Goal: Task Accomplishment & Management: Complete application form

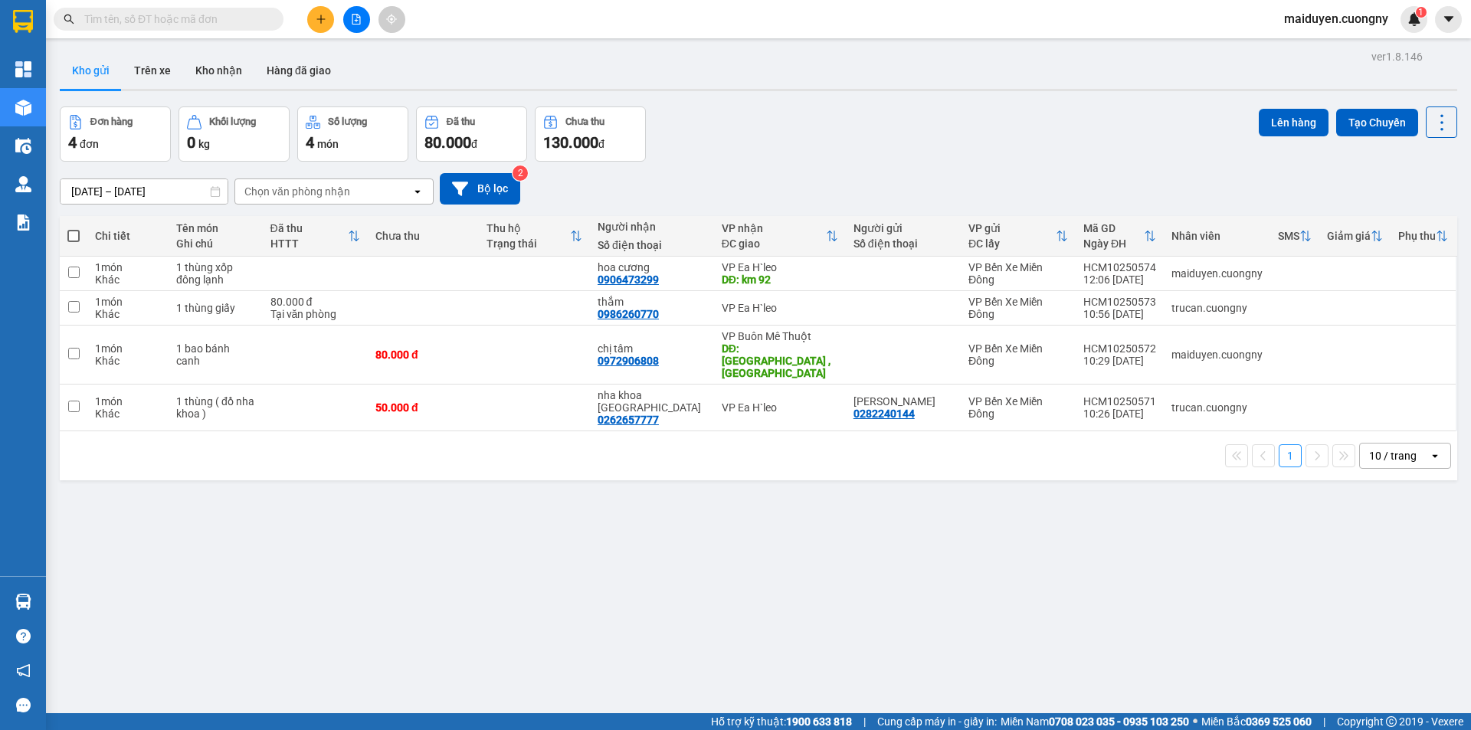
click at [327, 18] on button at bounding box center [320, 19] width 27 height 27
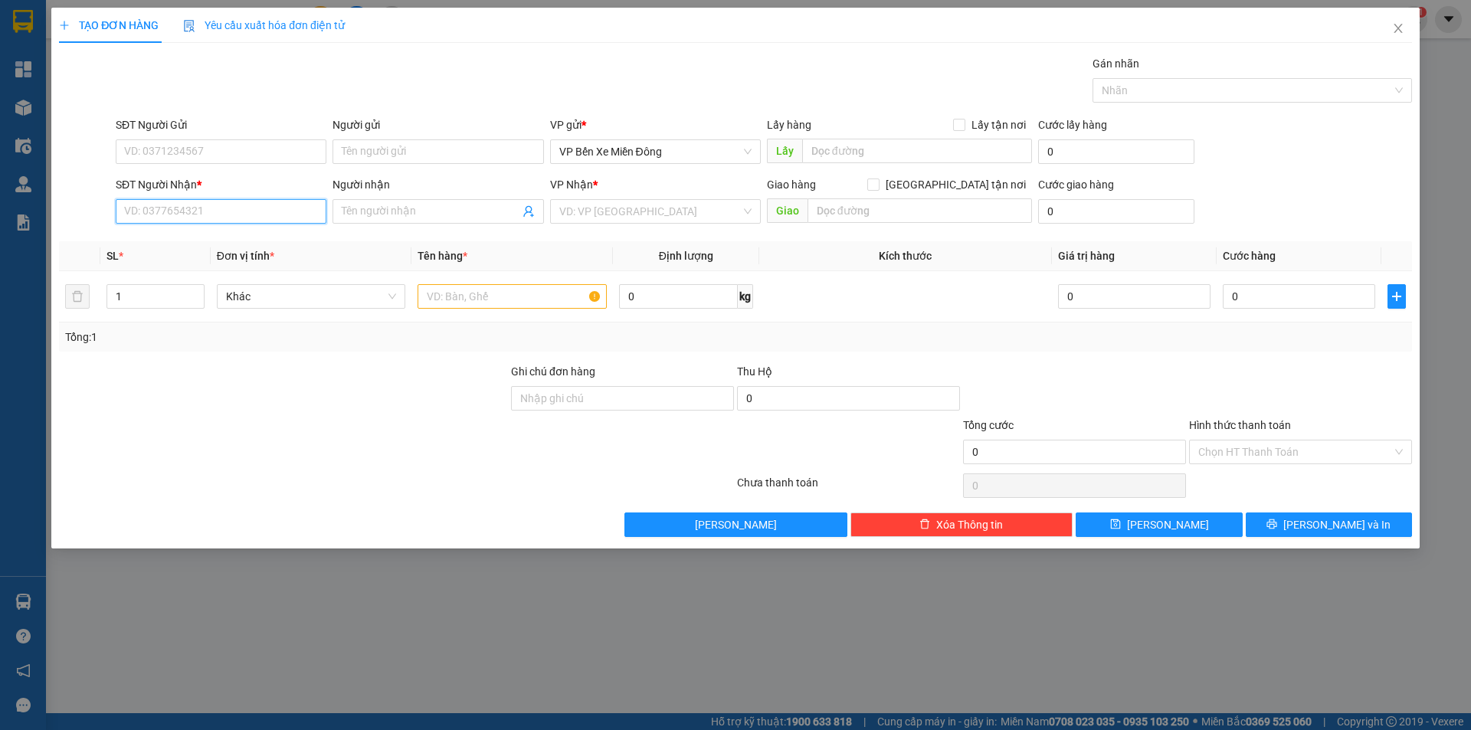
click at [192, 203] on input "SĐT Người Nhận *" at bounding box center [221, 211] width 211 height 25
click at [193, 205] on input "SĐT Người Nhận *" at bounding box center [221, 211] width 211 height 25
click at [1294, 200] on div "SĐT Người Nhận * VD: 0377654321 Người nhận Tên người nhận VP Nhận * VD: VP [GEO…" at bounding box center [764, 203] width 1303 height 54
click at [1394, 25] on icon "close" at bounding box center [1398, 28] width 12 height 12
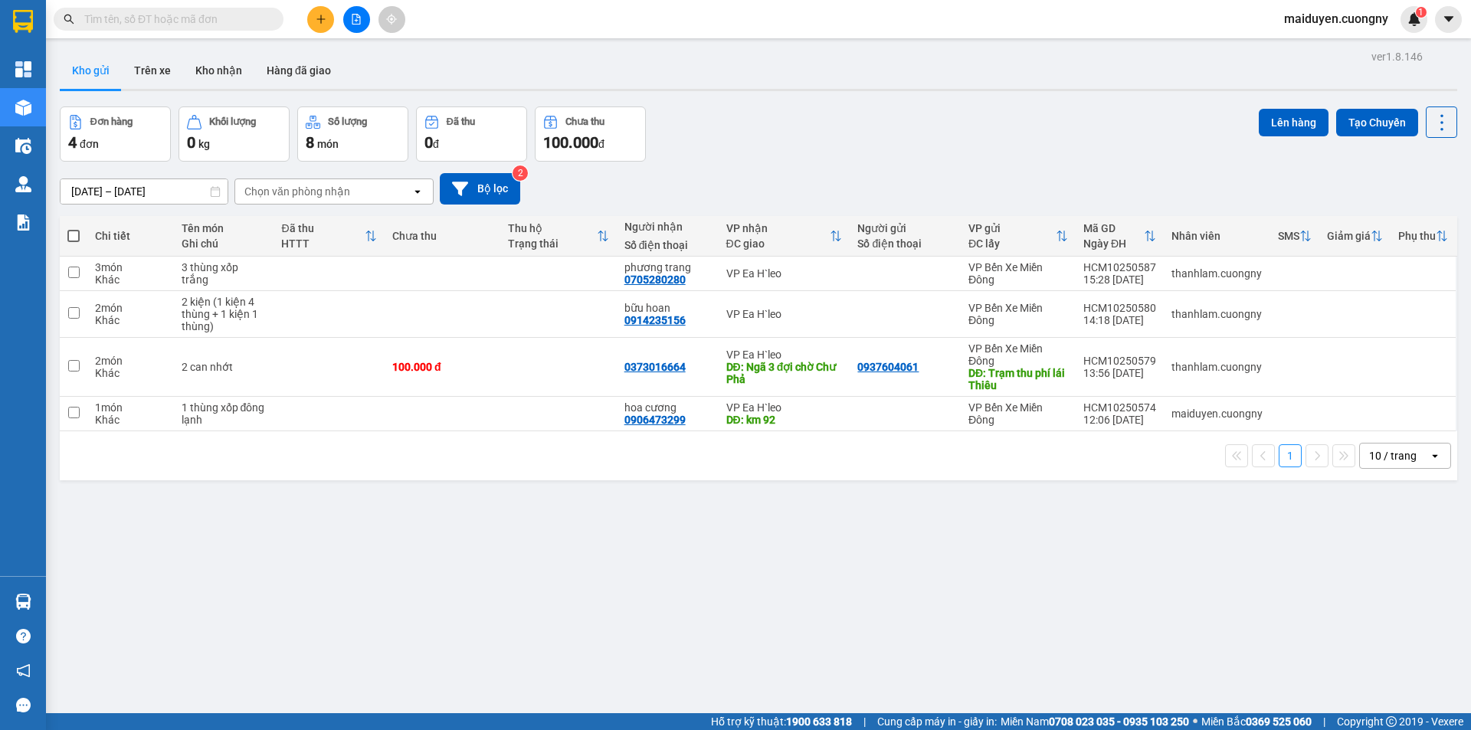
click at [331, 16] on button at bounding box center [320, 19] width 27 height 27
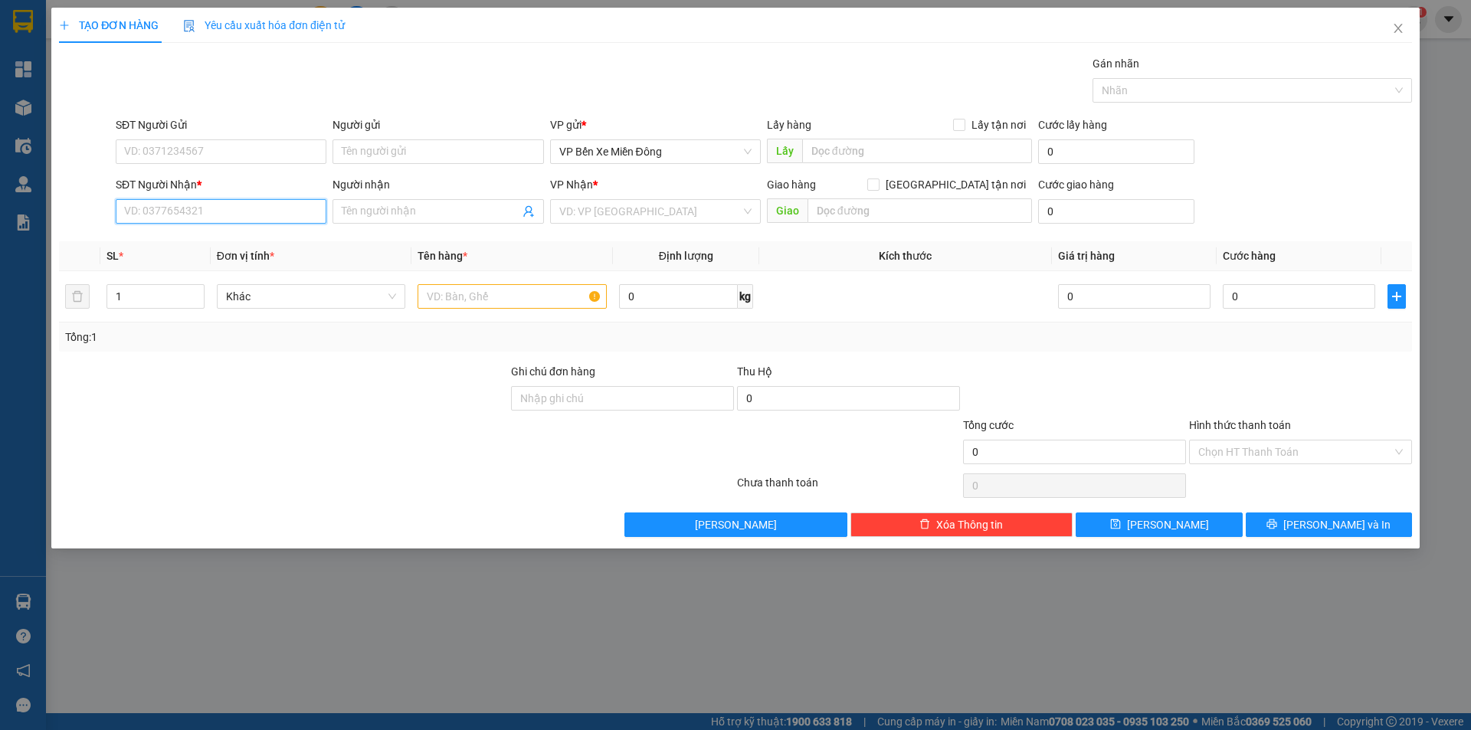
click at [169, 214] on input "SĐT Người Nhận *" at bounding box center [221, 211] width 211 height 25
click at [282, 207] on input "SĐT Người Nhận *" at bounding box center [221, 211] width 211 height 25
click at [293, 210] on input "SĐT Người Nhận *" at bounding box center [221, 211] width 211 height 25
click at [1397, 34] on icon "close" at bounding box center [1398, 28] width 12 height 12
